Goal: Task Accomplishment & Management: Manage account settings

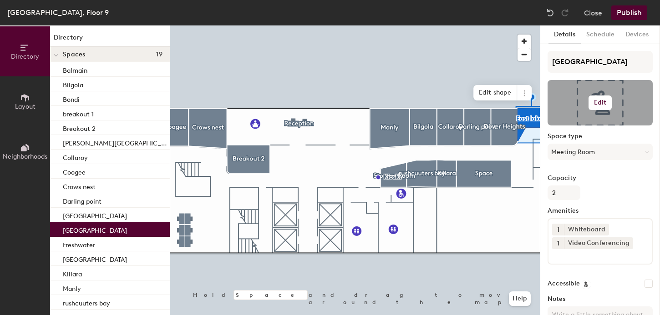
click at [603, 99] on h6 "Edit" at bounding box center [600, 102] width 13 height 7
click at [567, 128] on input "file" at bounding box center [607, 129] width 104 height 14
click at [581, 125] on input "file" at bounding box center [607, 129] width 104 height 14
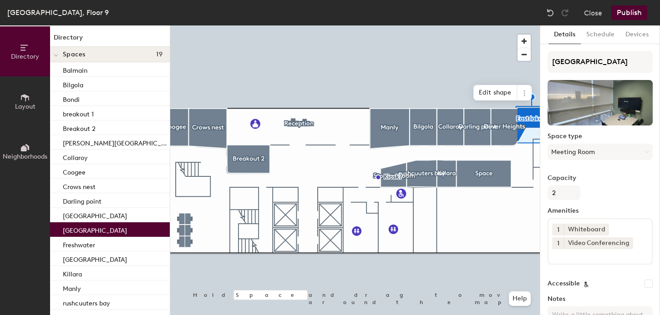
click at [496, 25] on div at bounding box center [355, 25] width 370 height 0
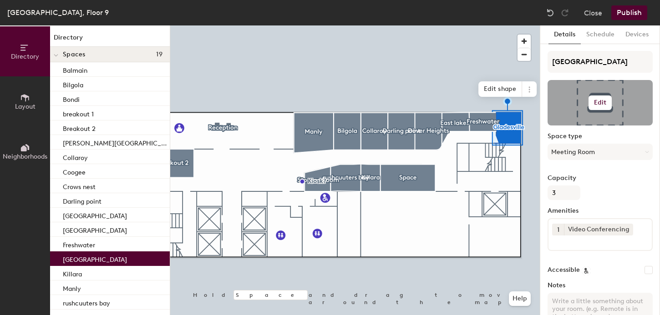
click at [603, 101] on h6 "Edit" at bounding box center [600, 102] width 13 height 7
click at [567, 126] on input "file" at bounding box center [607, 129] width 104 height 14
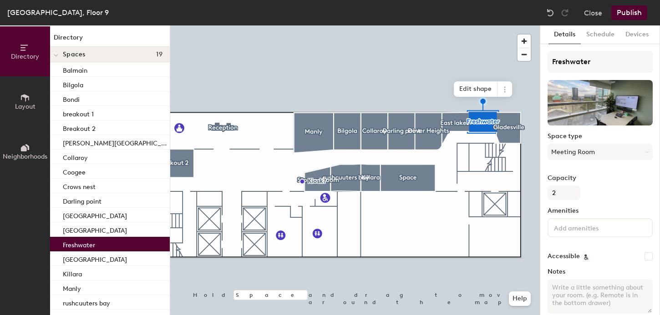
click at [558, 229] on input at bounding box center [593, 227] width 82 height 11
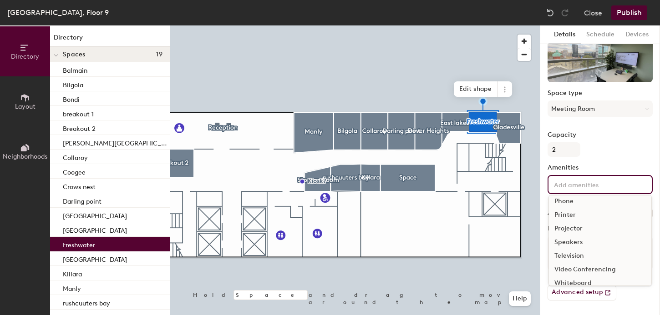
scroll to position [54, 0]
click at [575, 263] on div "Video Conferencing" at bounding box center [600, 262] width 102 height 14
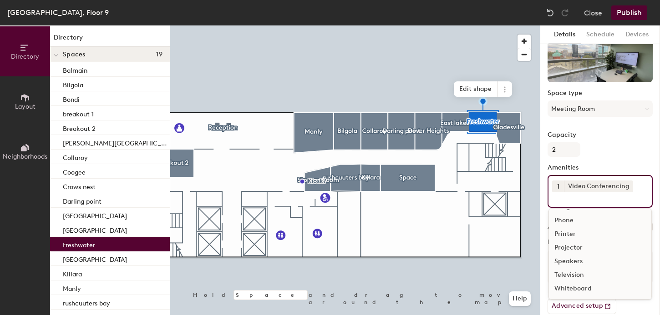
scroll to position [40, 0]
click at [566, 287] on div "Whiteboard" at bounding box center [600, 289] width 102 height 14
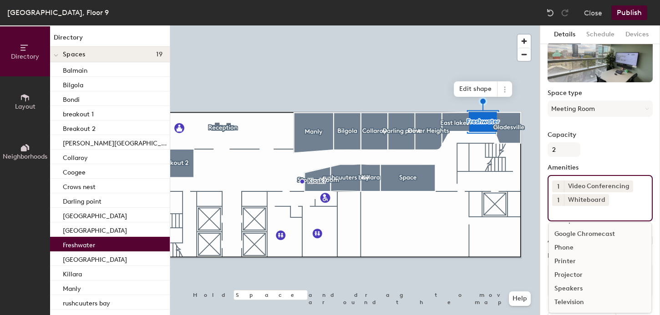
scroll to position [26, 0]
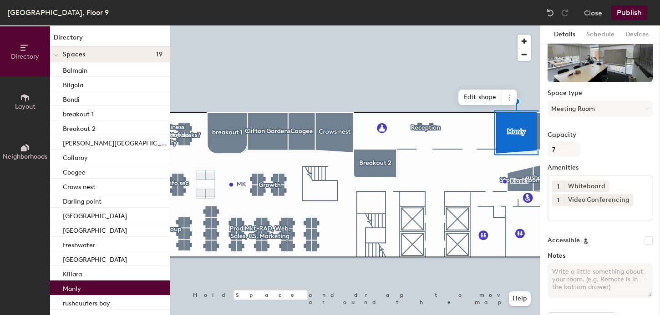
click at [325, 25] on div at bounding box center [355, 25] width 370 height 0
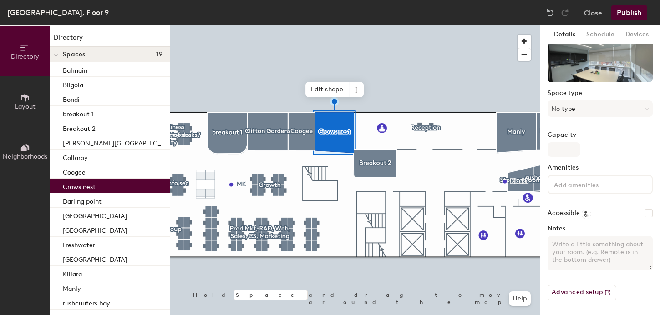
scroll to position [23, 0]
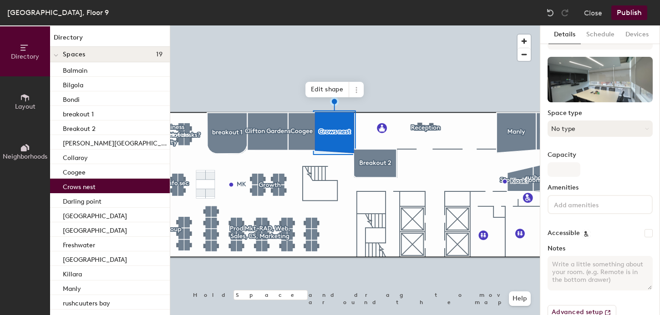
click at [580, 131] on button "No type" at bounding box center [600, 129] width 105 height 16
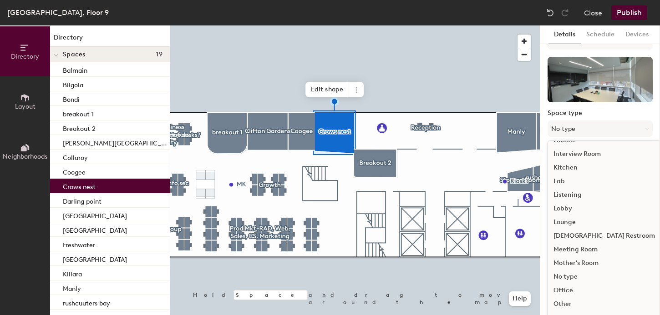
scroll to position [148, 0]
click at [573, 247] on div "Meeting Room" at bounding box center [604, 250] width 112 height 14
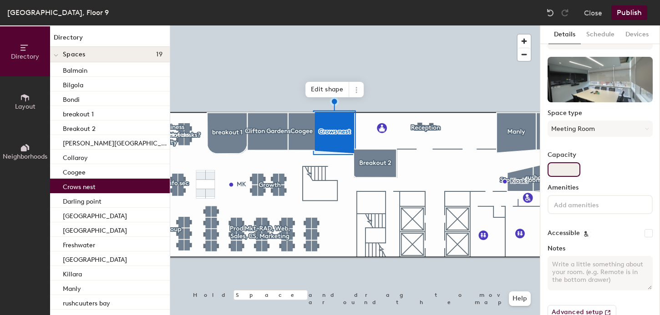
click at [559, 170] on input "Capacity" at bounding box center [564, 169] width 33 height 15
type input "8"
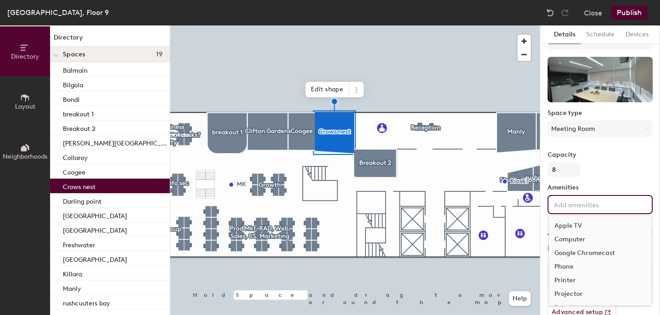
click at [575, 207] on input at bounding box center [593, 204] width 82 height 11
click at [572, 283] on div "Video Conferencing" at bounding box center [600, 282] width 102 height 14
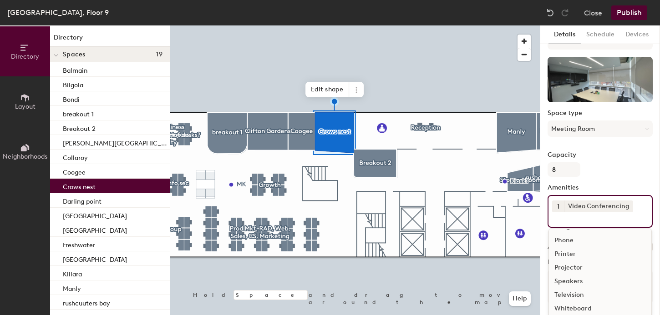
scroll to position [40, 0]
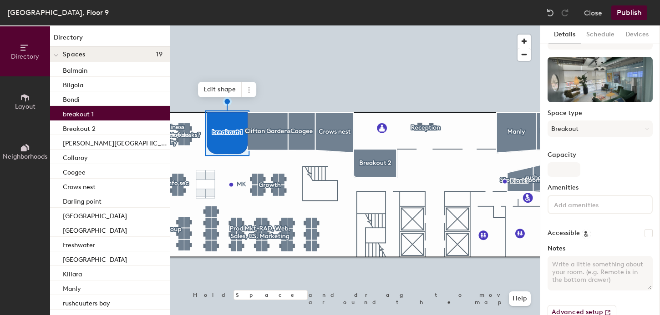
click at [633, 13] on button "Publish" at bounding box center [629, 12] width 36 height 15
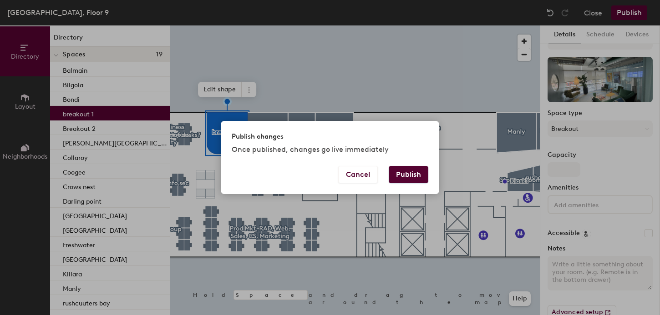
click at [434, 106] on div "Publish changes Once published, changes go live immediately Cancel Publish" at bounding box center [330, 157] width 660 height 315
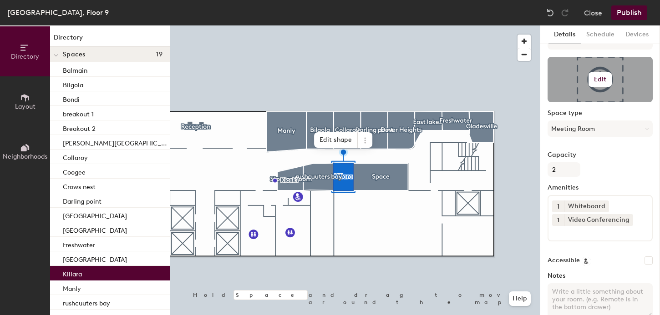
click at [598, 81] on h6 "Edit" at bounding box center [600, 79] width 13 height 7
click at [572, 103] on input "file" at bounding box center [607, 106] width 104 height 14
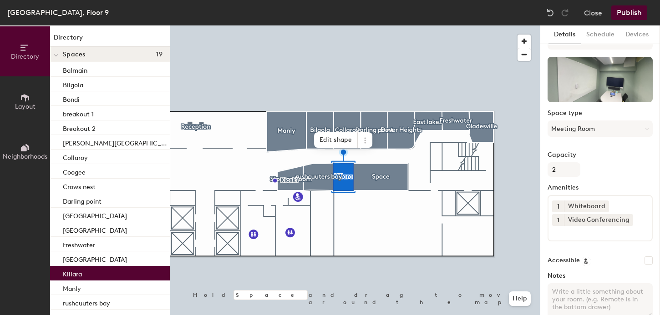
click at [382, 25] on div at bounding box center [355, 25] width 370 height 0
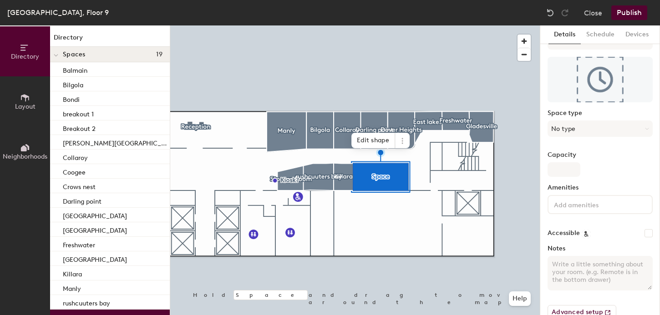
click at [363, 25] on div at bounding box center [355, 25] width 370 height 0
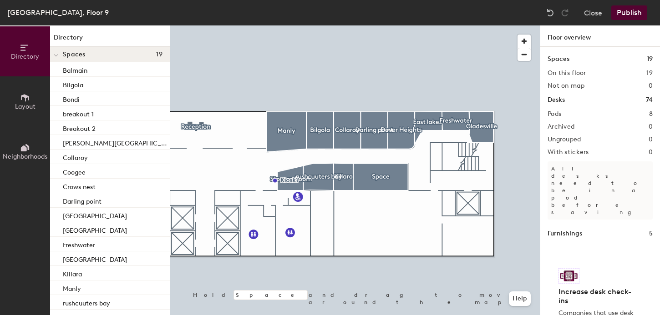
click at [25, 98] on icon at bounding box center [25, 97] width 8 height 7
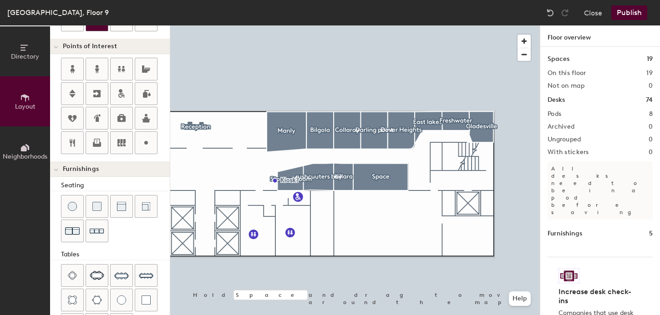
scroll to position [152, 0]
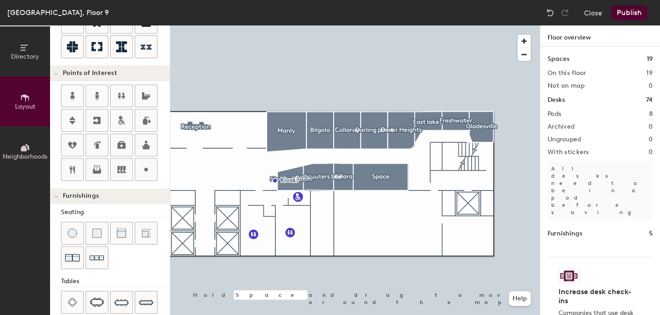
click at [224, 136] on div "Directory Layout Neighborhoods Layout Add space Resize Desks Points of Interest…" at bounding box center [330, 170] width 660 height 290
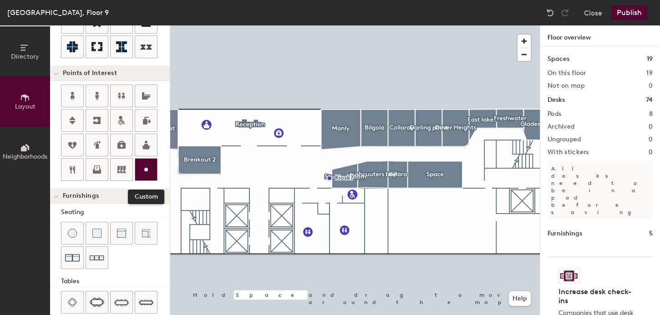
click at [142, 167] on icon at bounding box center [146, 169] width 11 height 11
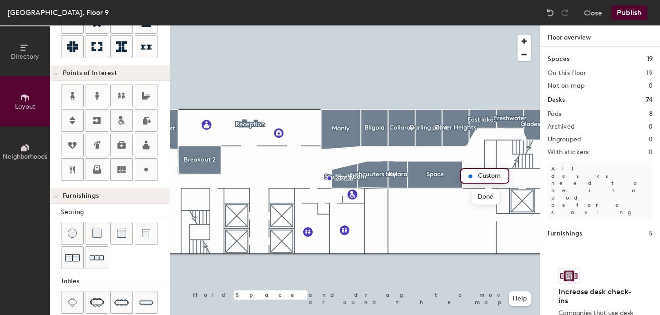
type input "20"
type input "Post box"
click at [467, 25] on div at bounding box center [355, 25] width 370 height 0
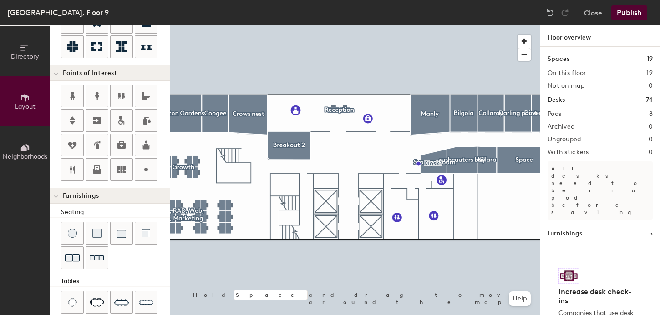
click at [637, 12] on button "Publish" at bounding box center [629, 12] width 36 height 15
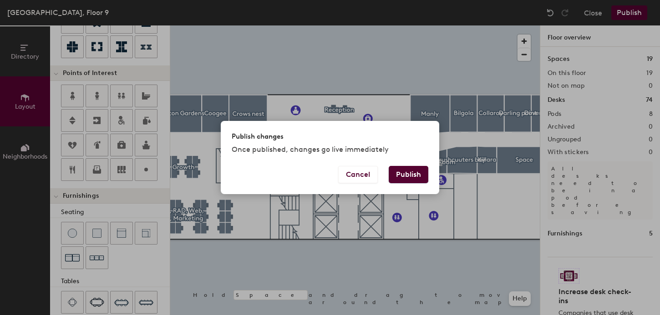
click at [410, 176] on button "Publish" at bounding box center [409, 174] width 40 height 17
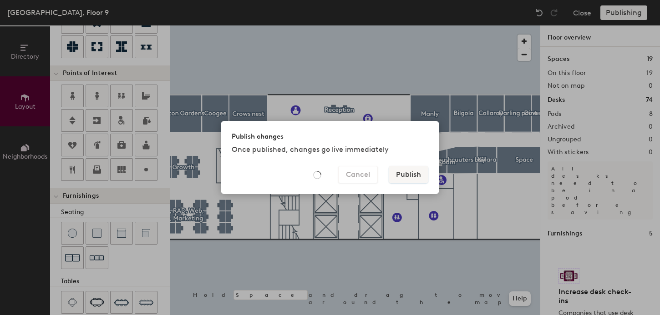
type input "20"
